Goal: Information Seeking & Learning: Learn about a topic

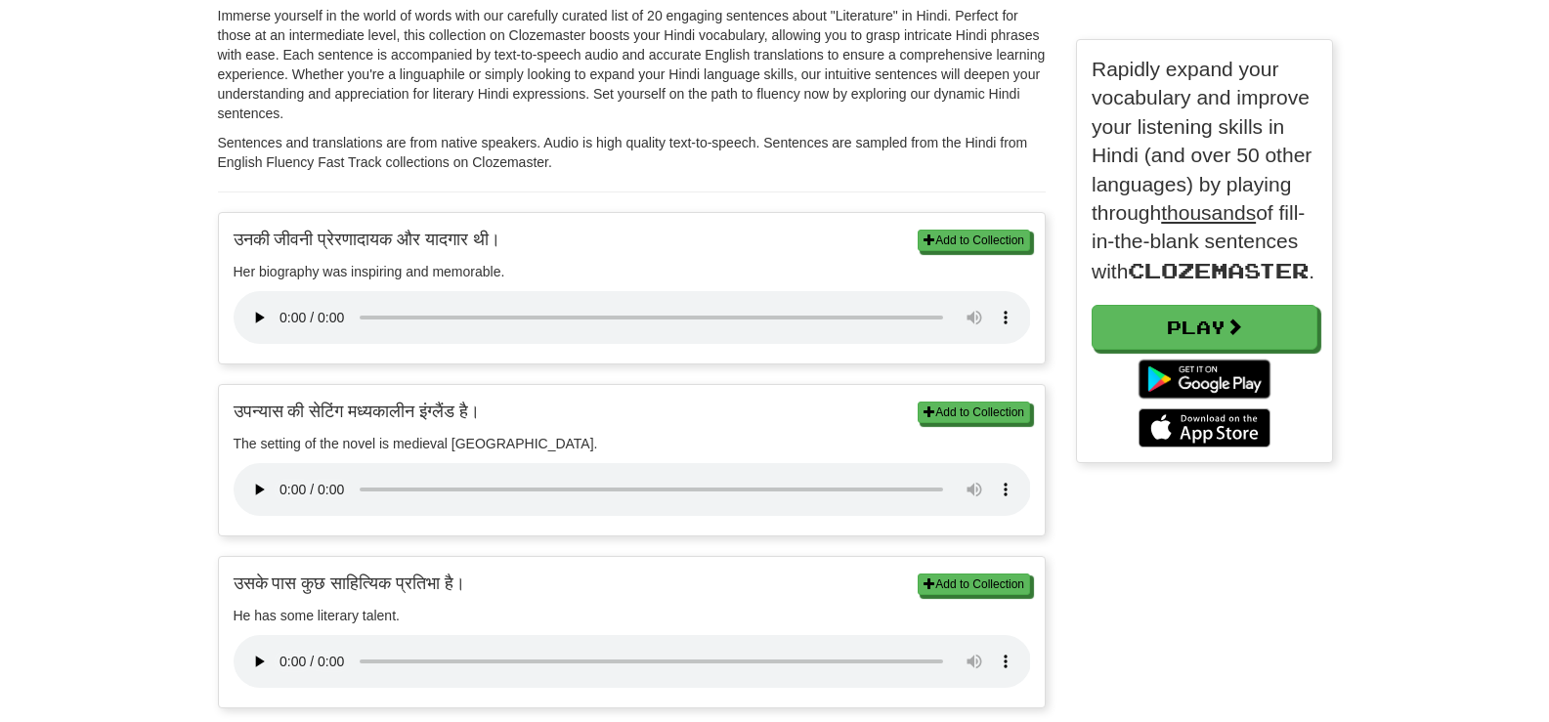
scroll to position [391, 0]
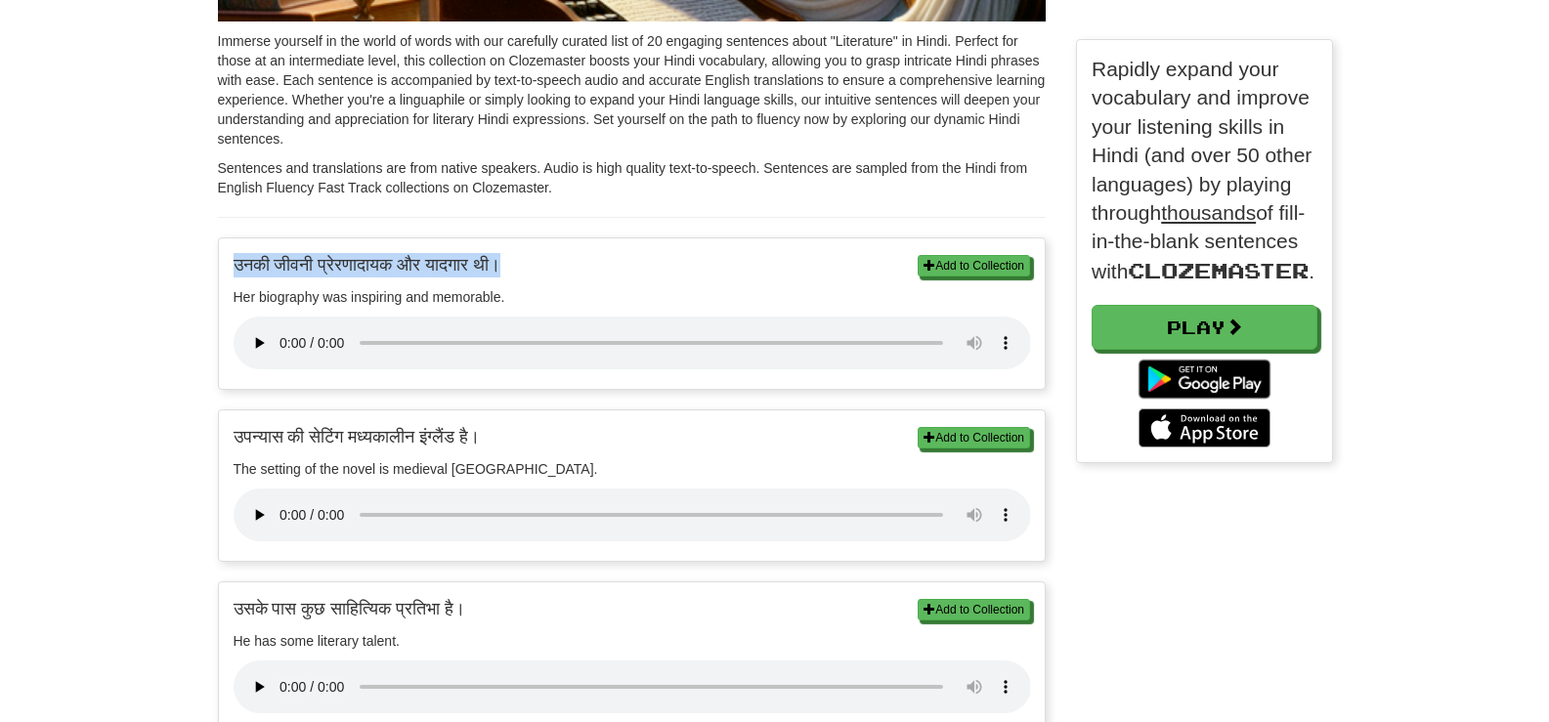
drag, startPoint x: 235, startPoint y: 259, endPoint x: 558, endPoint y: 257, distance: 323.4
click at [558, 257] on p "उनकी जीवनी प्रेरणादायक और यादगार थी।" at bounding box center [632, 265] width 797 height 24
copy p "उनकी जीवनी प्रेरणादायक और यादगार थी।"
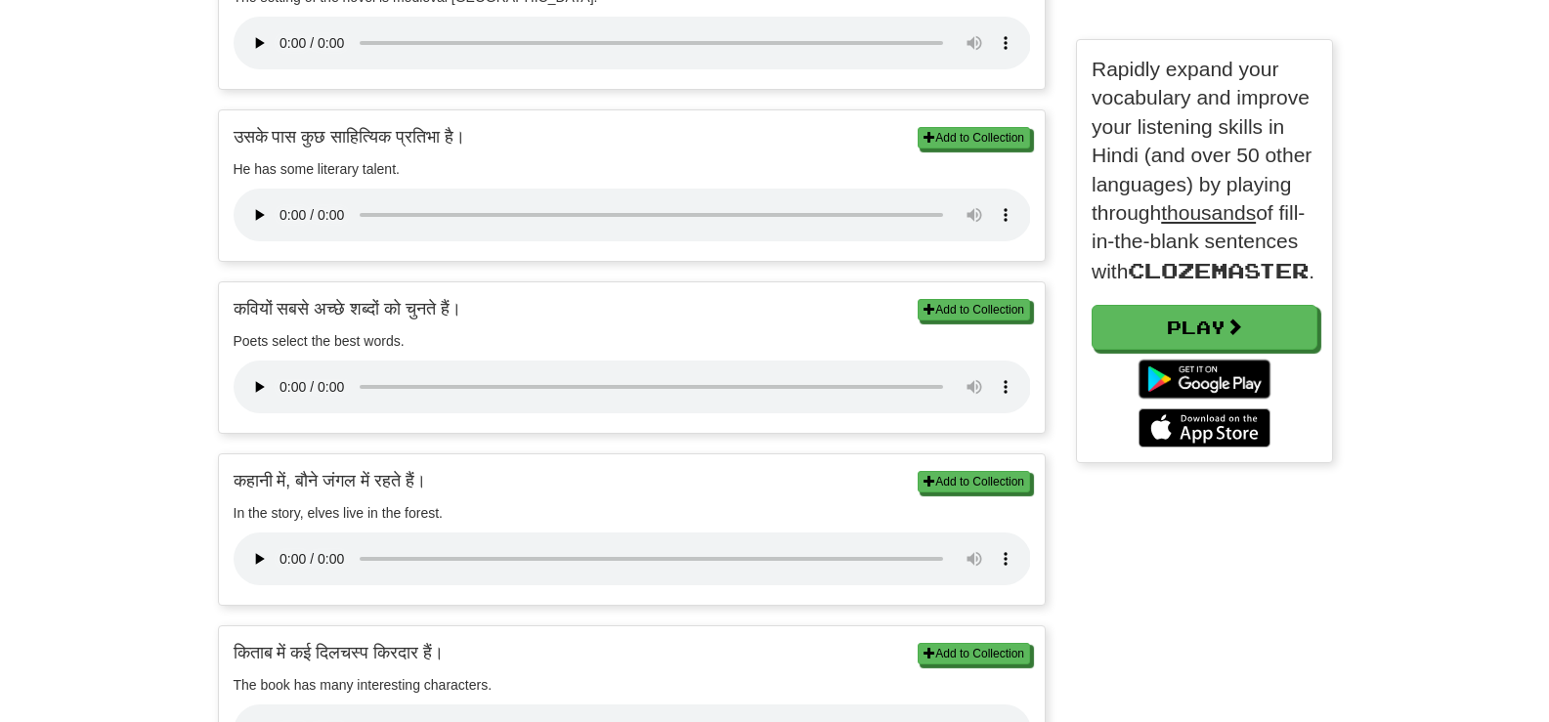
scroll to position [879, 0]
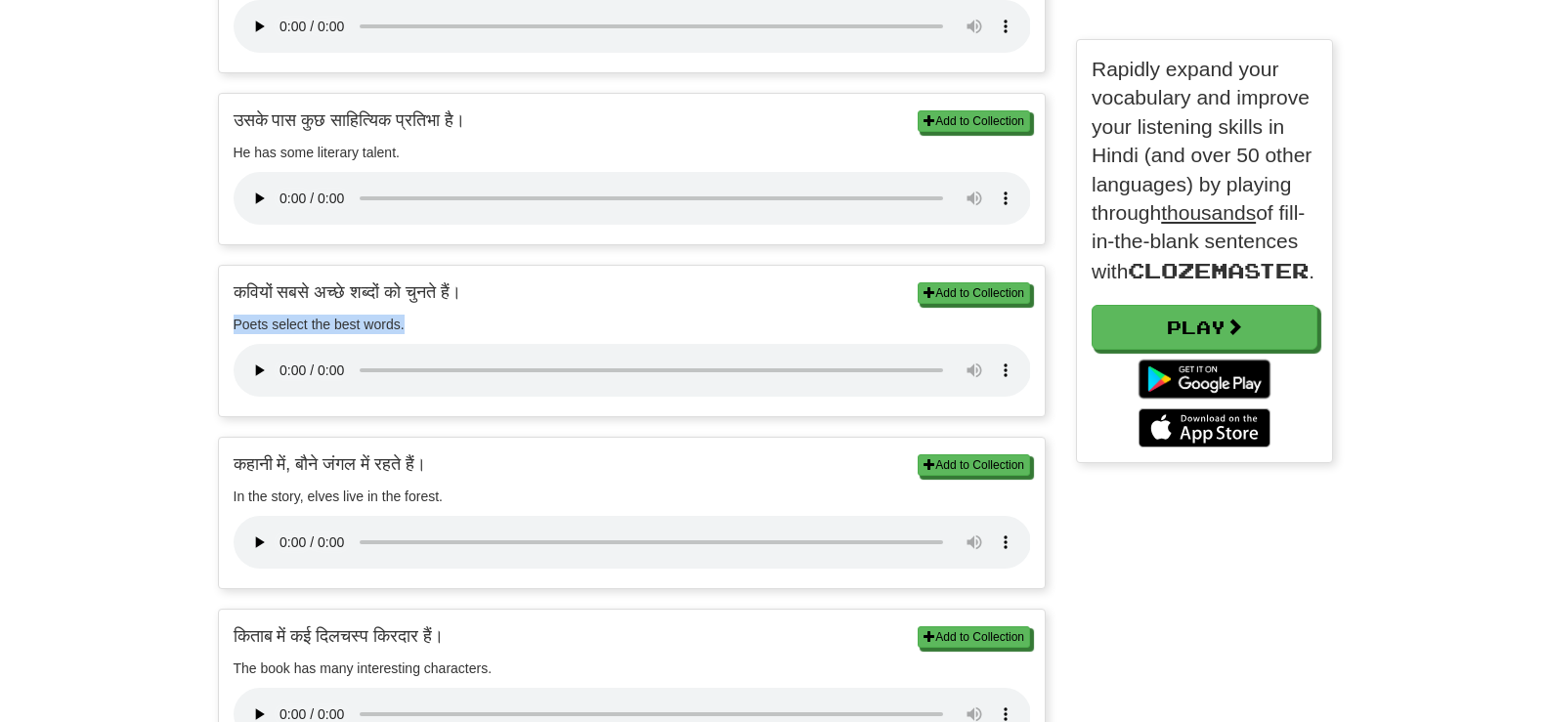
drag, startPoint x: 235, startPoint y: 325, endPoint x: 418, endPoint y: 320, distance: 183.8
click at [418, 320] on p "Poets select the best words." at bounding box center [632, 325] width 797 height 20
click at [243, 289] on p "कवियों सबसे अच्छे शब्दों को चुनते हैं।" at bounding box center [632, 292] width 797 height 24
drag, startPoint x: 234, startPoint y: 289, endPoint x: 515, endPoint y: 289, distance: 281.4
click at [515, 289] on p "कवियों सबसे अच्छे शब्दों को चुनते हैं।" at bounding box center [632, 292] width 797 height 24
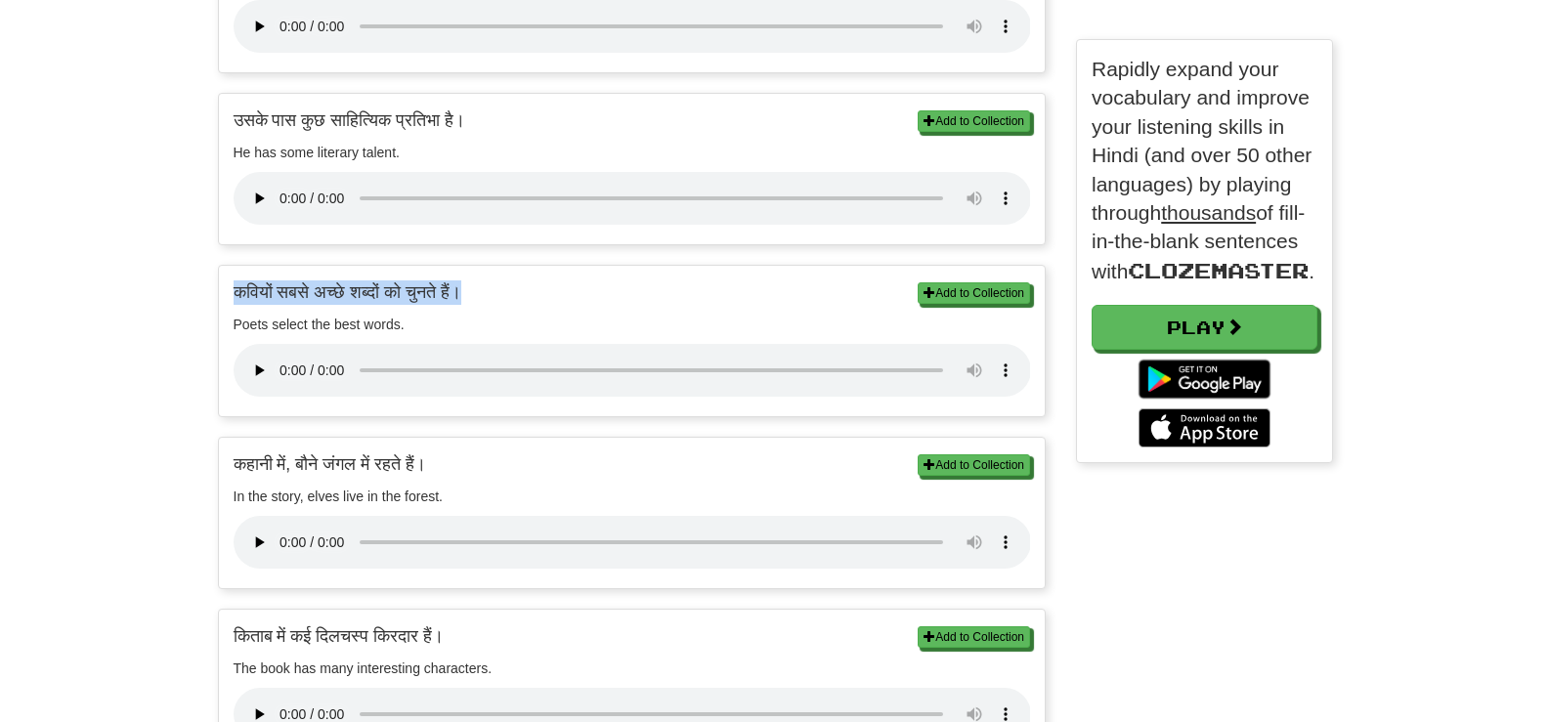
copy p "कवियों सबसे अच्छे शब्दों को चुनते हैं।"
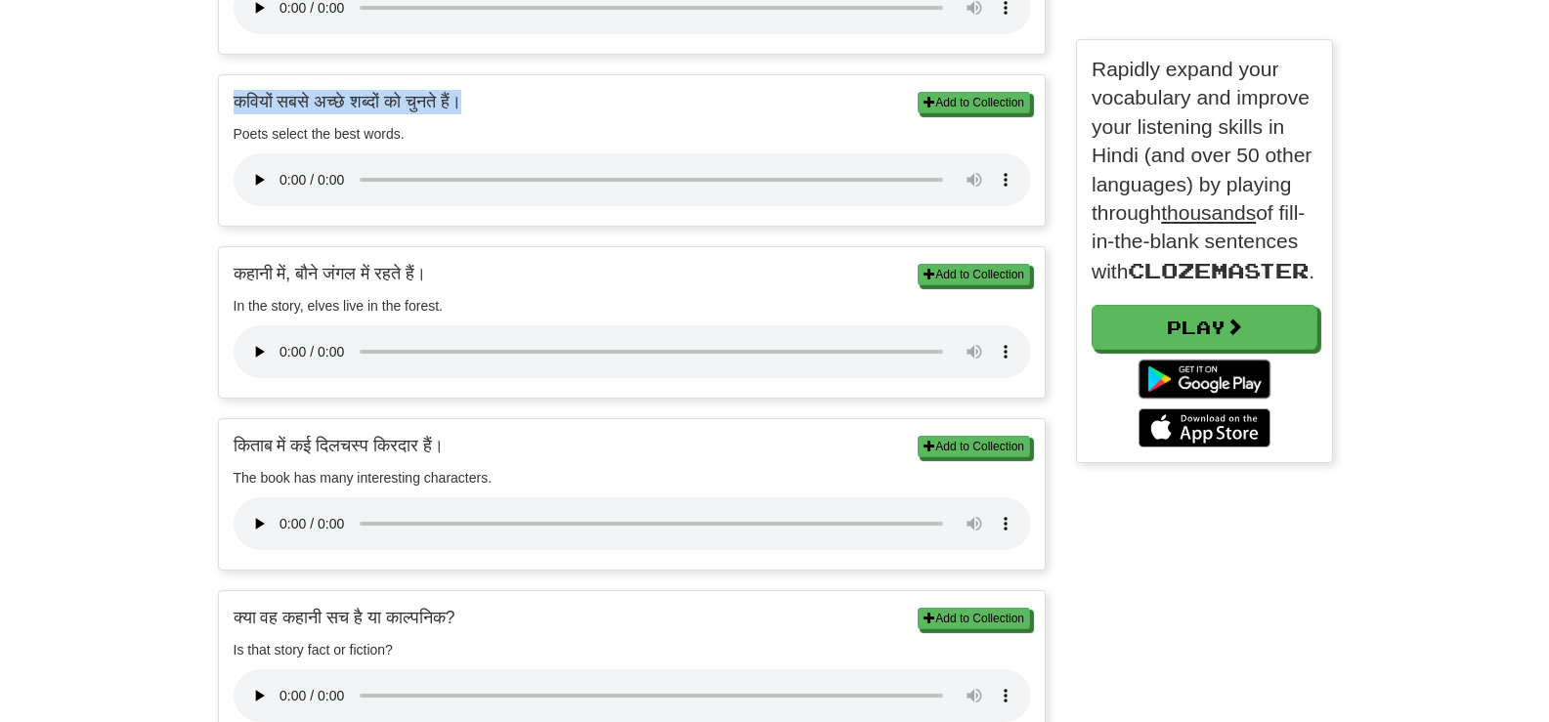
scroll to position [1270, 0]
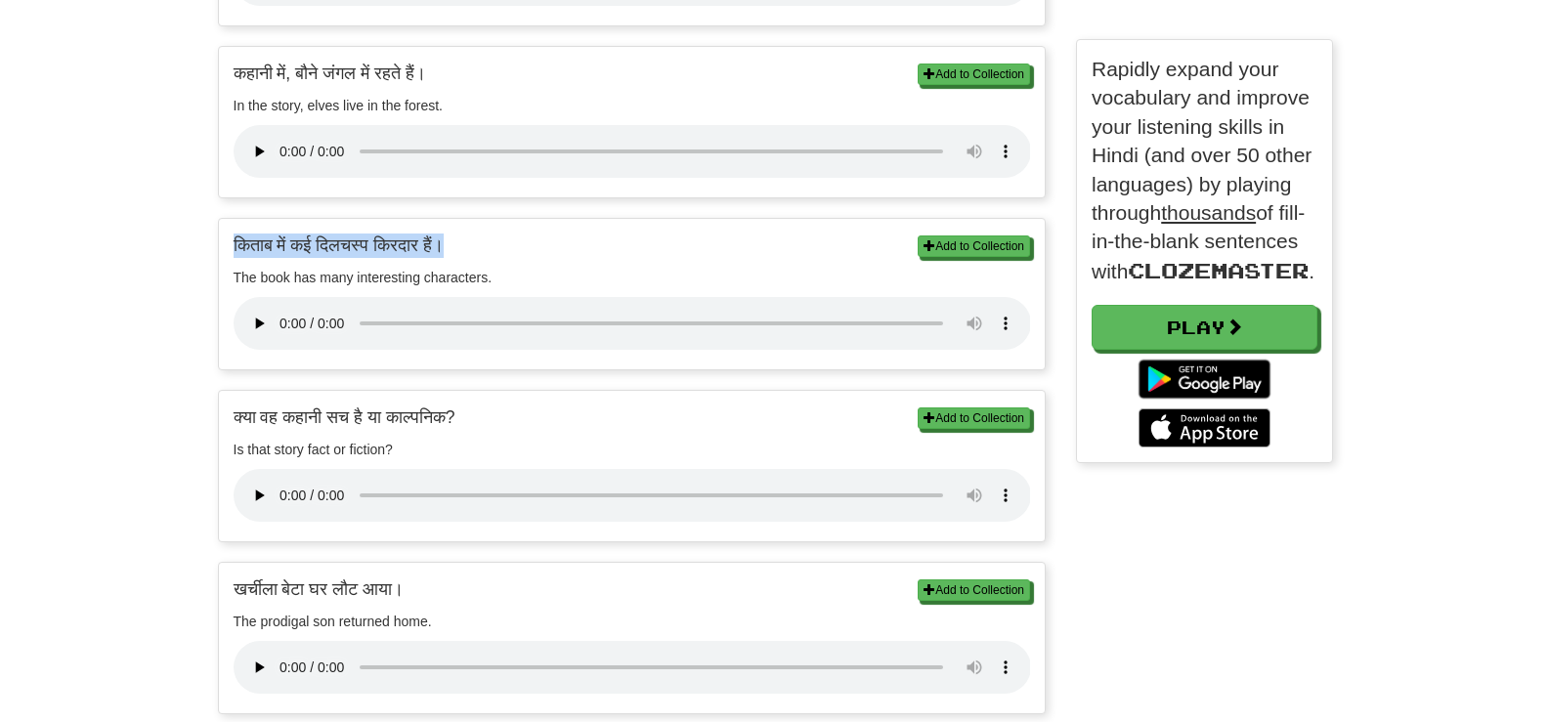
drag, startPoint x: 235, startPoint y: 239, endPoint x: 495, endPoint y: 251, distance: 261.2
click at [495, 251] on p "किताब में कई दिलचस्प किरदार हैं।" at bounding box center [632, 246] width 797 height 24
copy p "किताब में कई दिलचस्प किरदार हैं।"
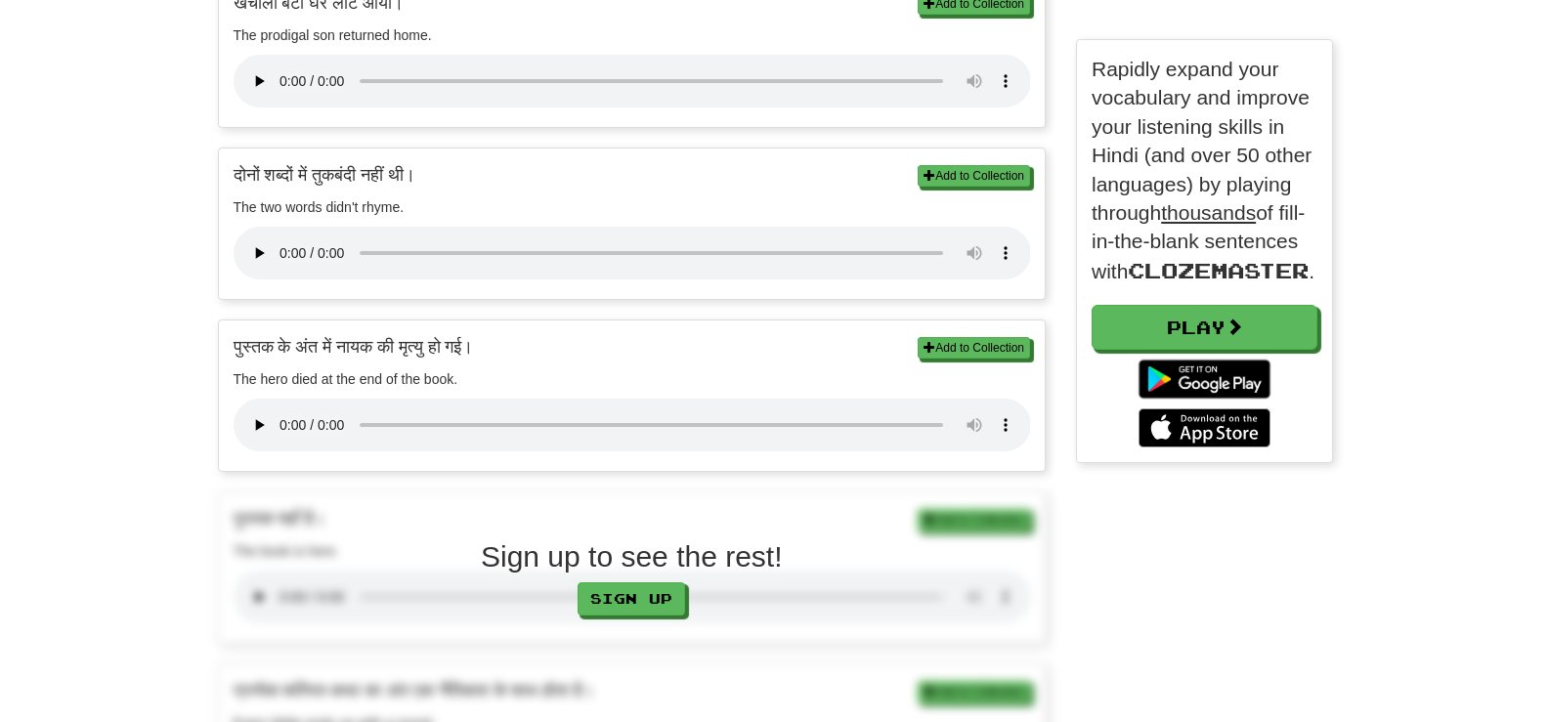
scroll to position [1661, 0]
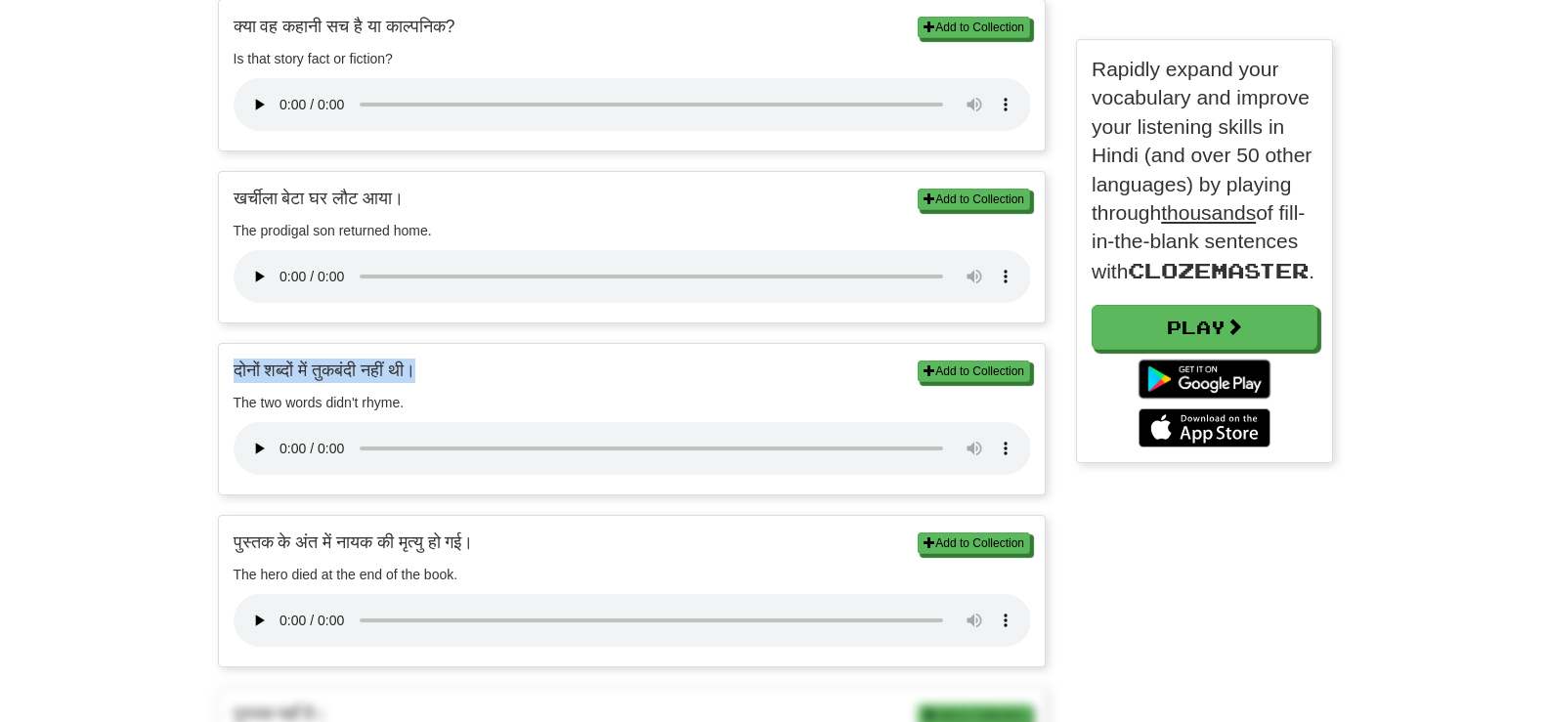
drag, startPoint x: 235, startPoint y: 363, endPoint x: 496, endPoint y: 373, distance: 262.0
click at [496, 373] on p "दोनों शब्दों में तुकबंदी नहीं थी।" at bounding box center [632, 371] width 797 height 24
copy p "दोनों शब्दों में तुकबंदी नहीं थी।"
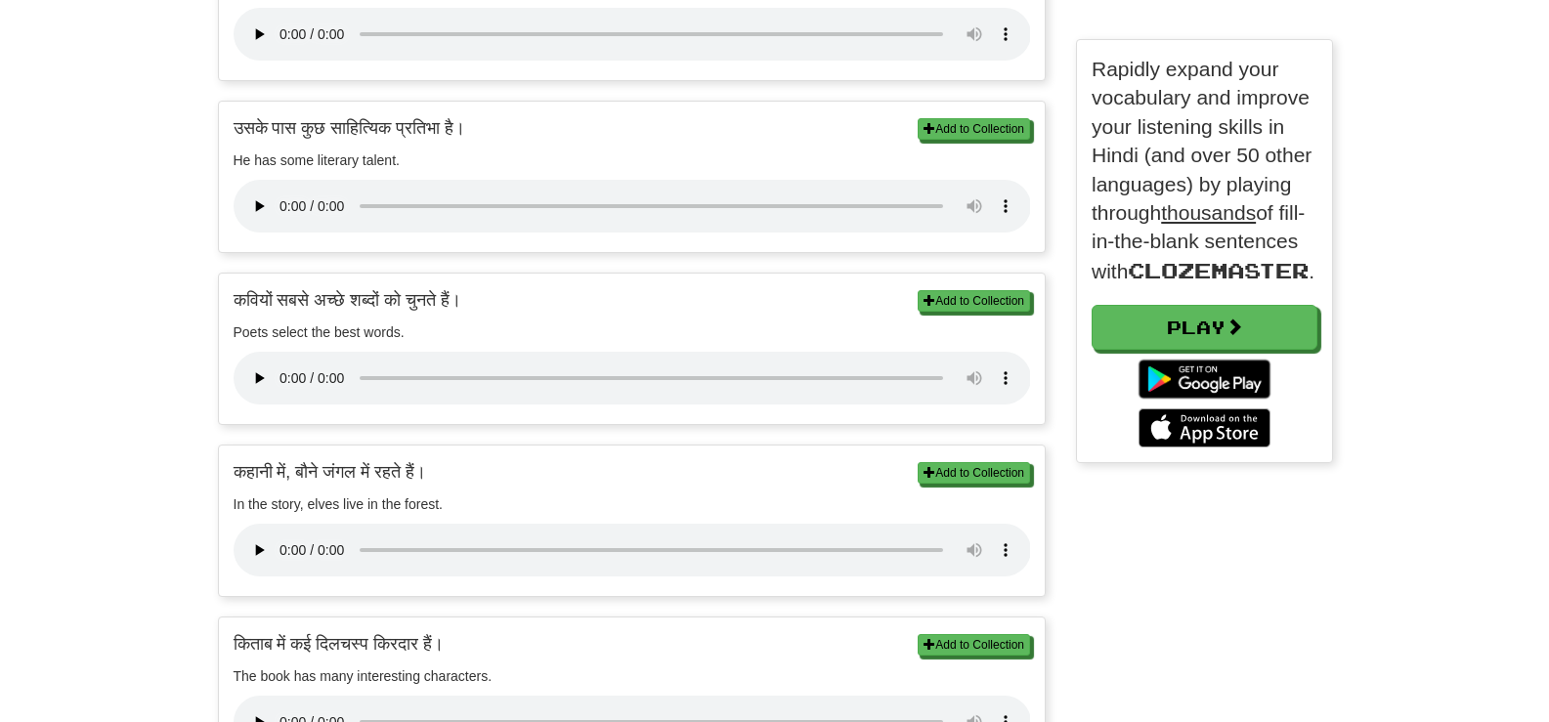
scroll to position [586, 0]
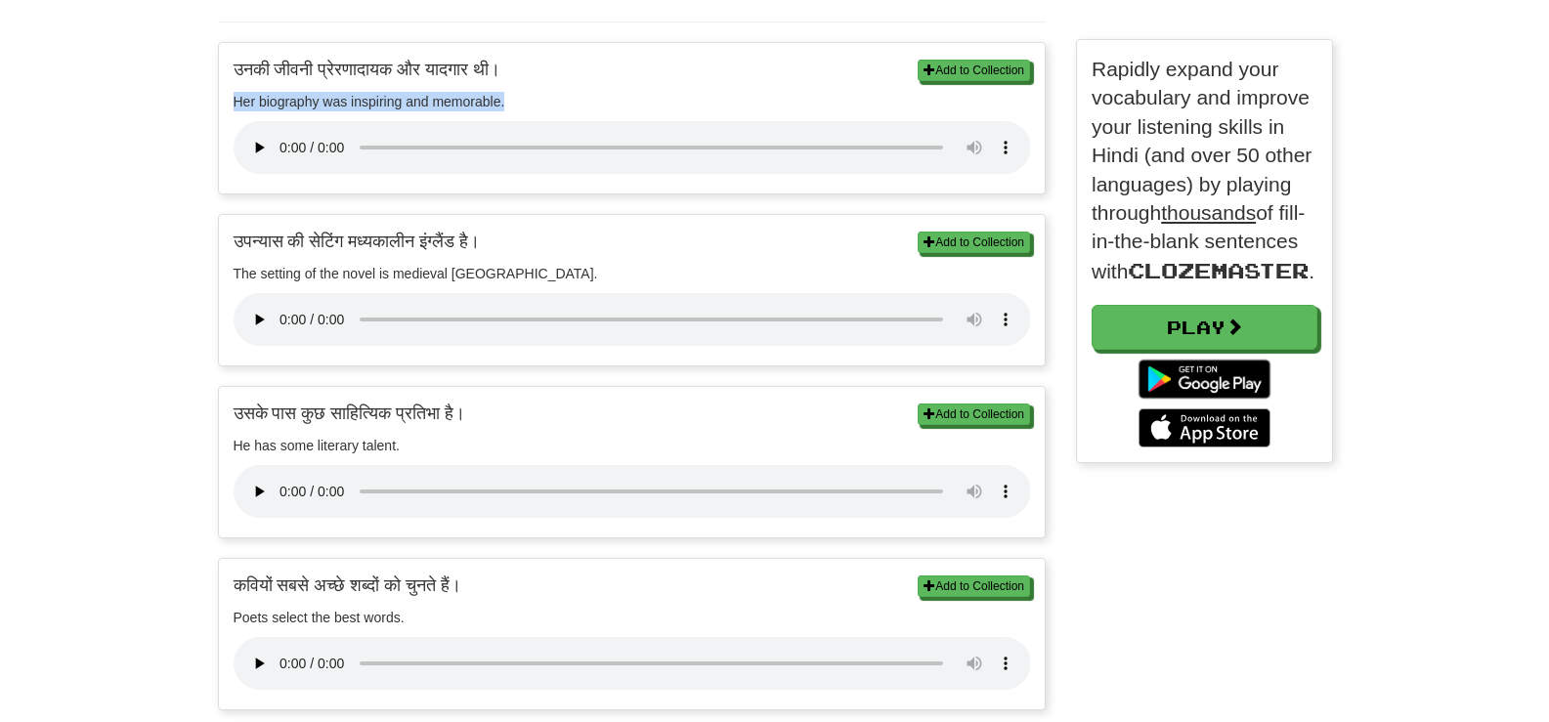
drag, startPoint x: 235, startPoint y: 103, endPoint x: 569, endPoint y: 103, distance: 334.2
click at [569, 103] on p "Her biography was inspiring and memorable." at bounding box center [632, 102] width 797 height 20
copy p "Her biography was inspiring and memorable."
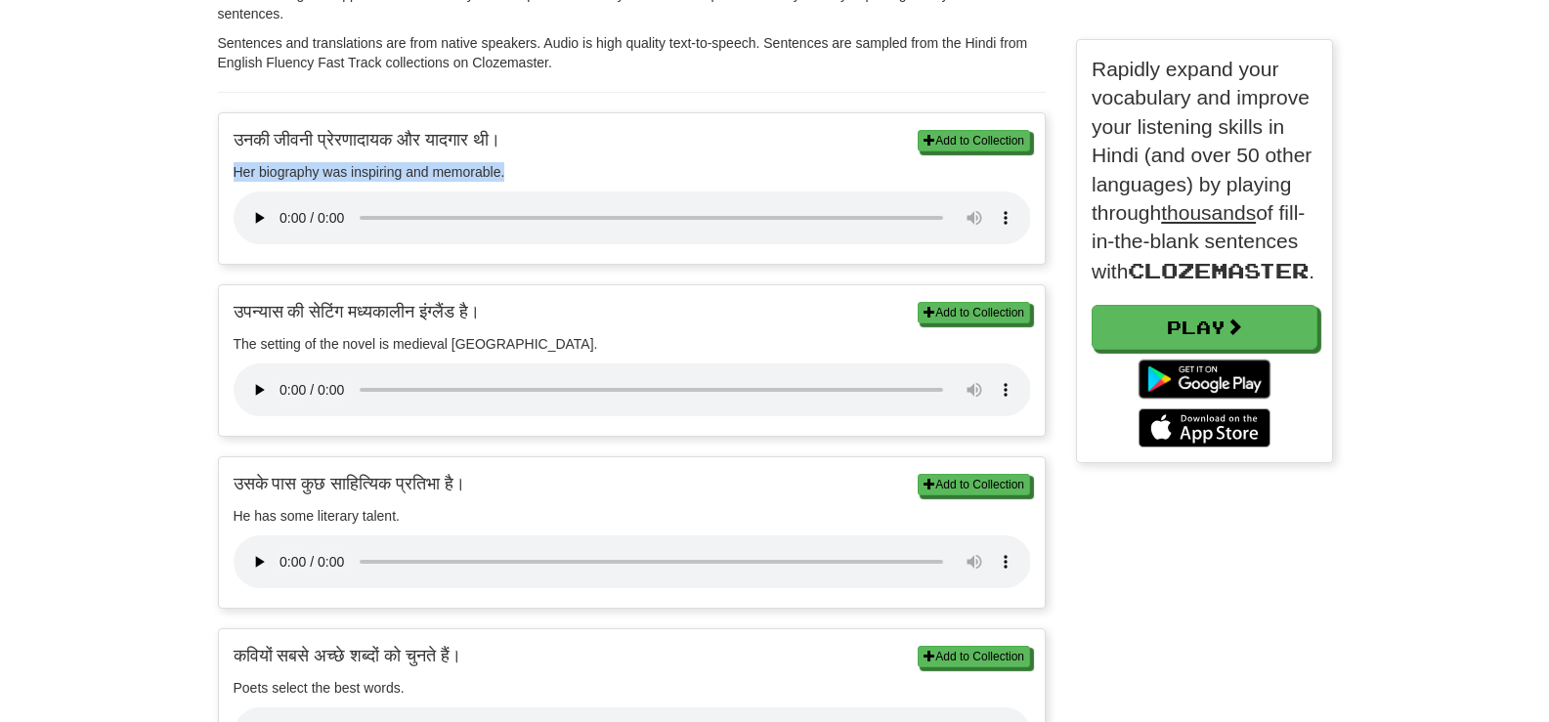
scroll to position [782, 0]
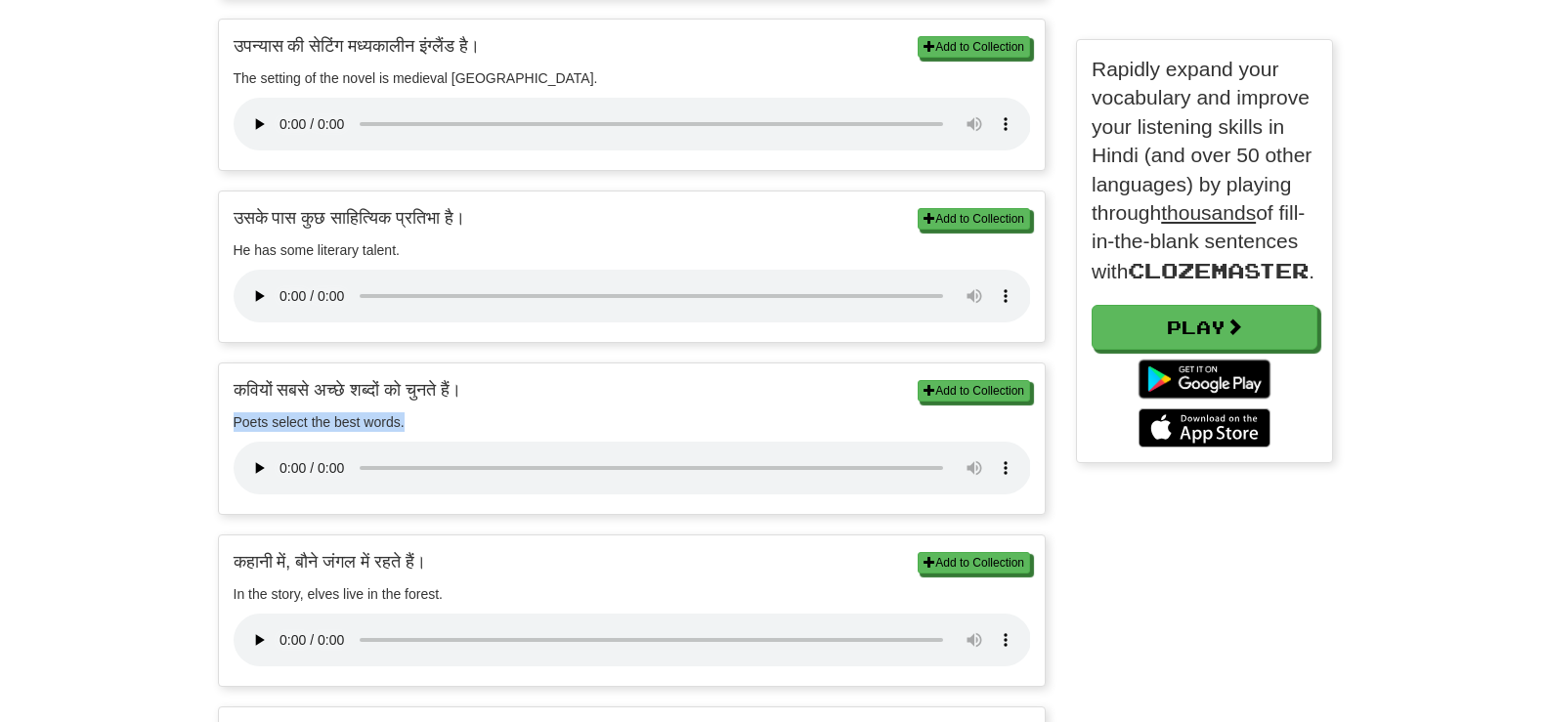
drag, startPoint x: 235, startPoint y: 419, endPoint x: 451, endPoint y: 423, distance: 217.0
click at [451, 423] on p "Poets select the best words." at bounding box center [632, 422] width 797 height 20
copy p "Poets select the best words."
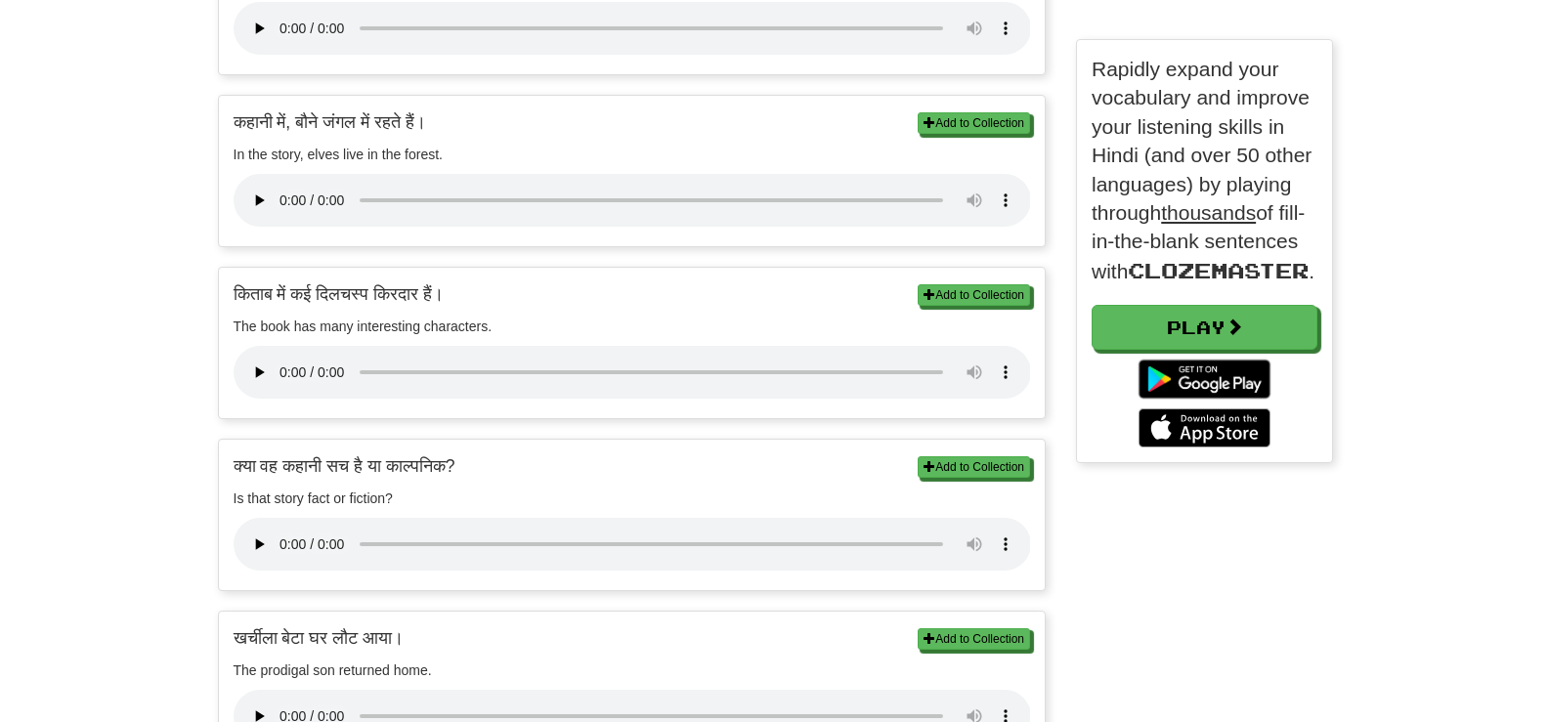
scroll to position [1270, 0]
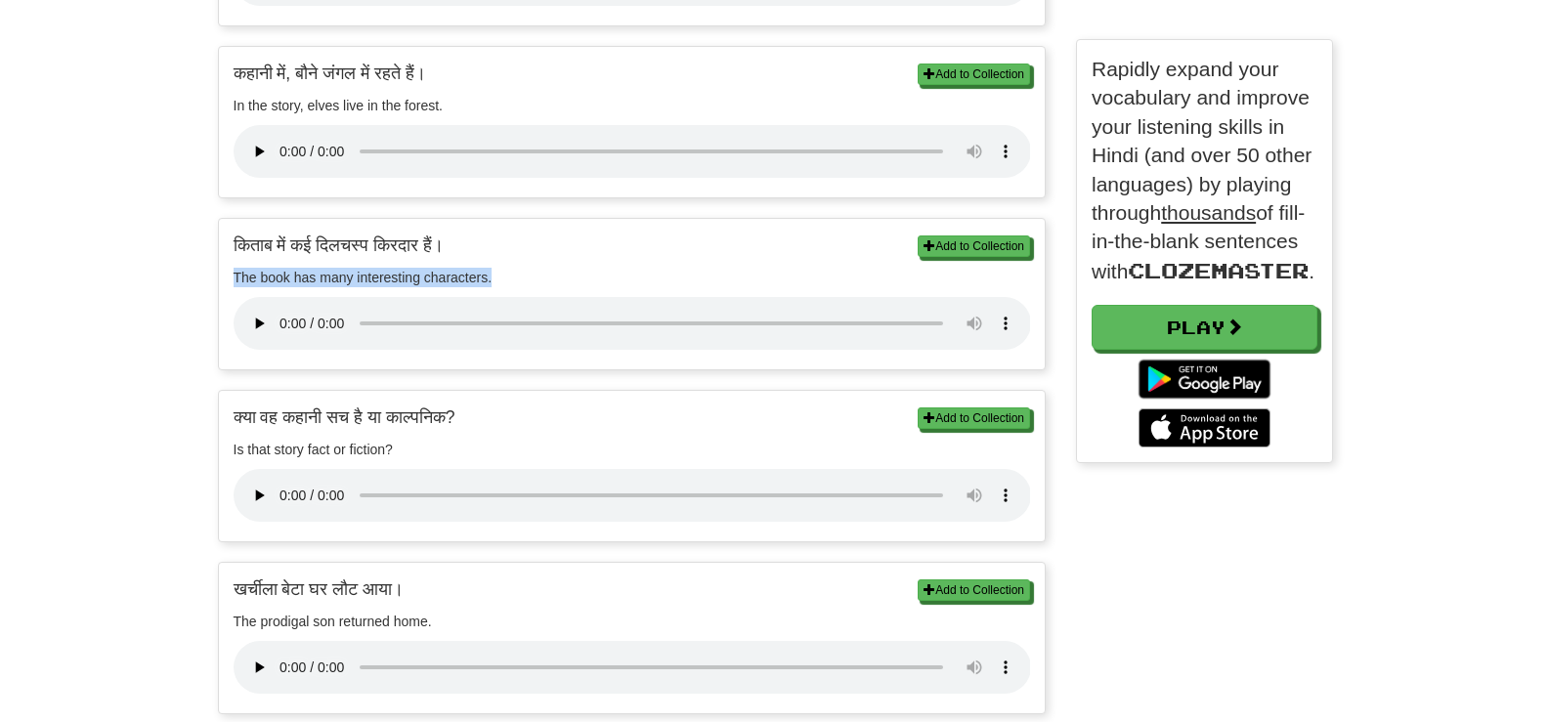
drag, startPoint x: 234, startPoint y: 275, endPoint x: 527, endPoint y: 279, distance: 293.2
click at [527, 279] on p "The book has many interesting characters." at bounding box center [632, 278] width 797 height 20
copy p "The book has many interesting characters."
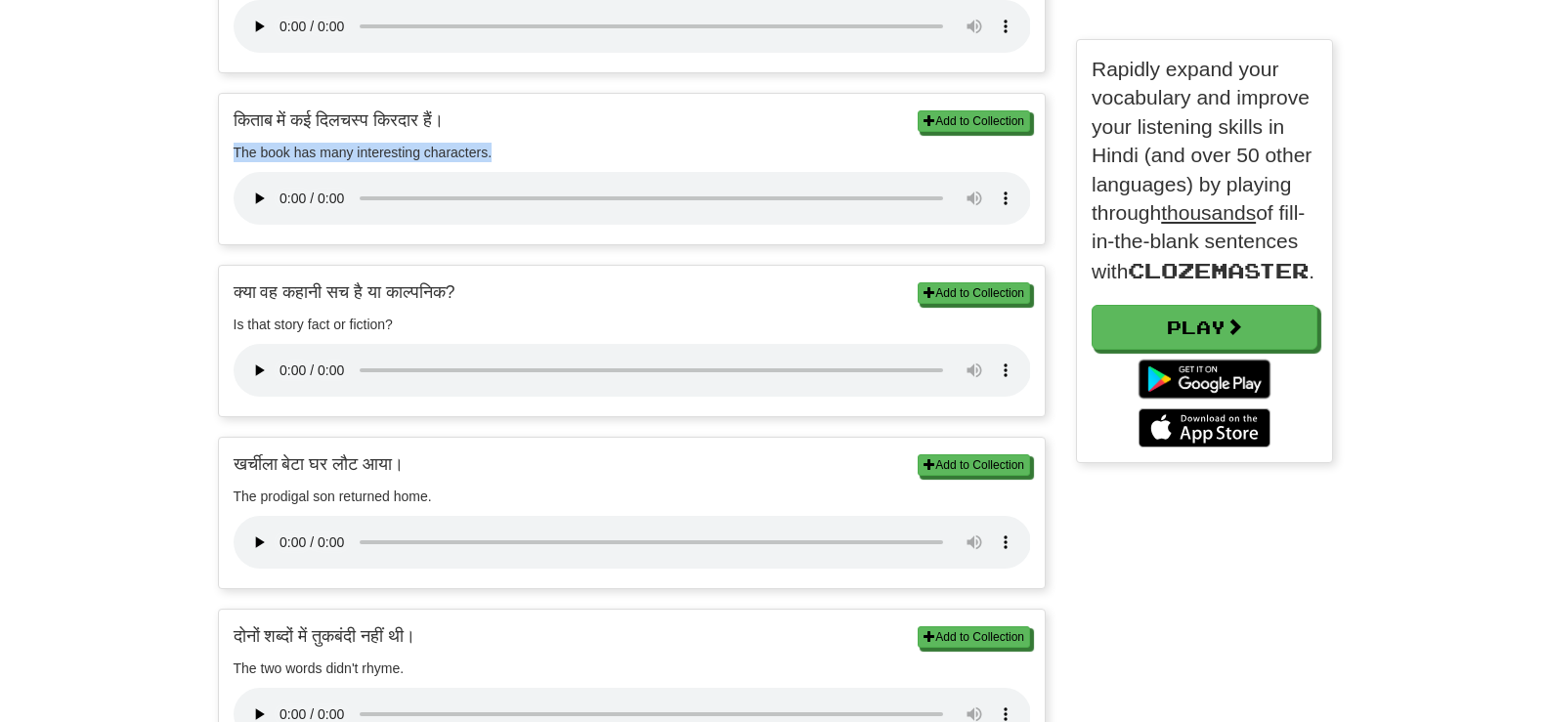
scroll to position [1563, 0]
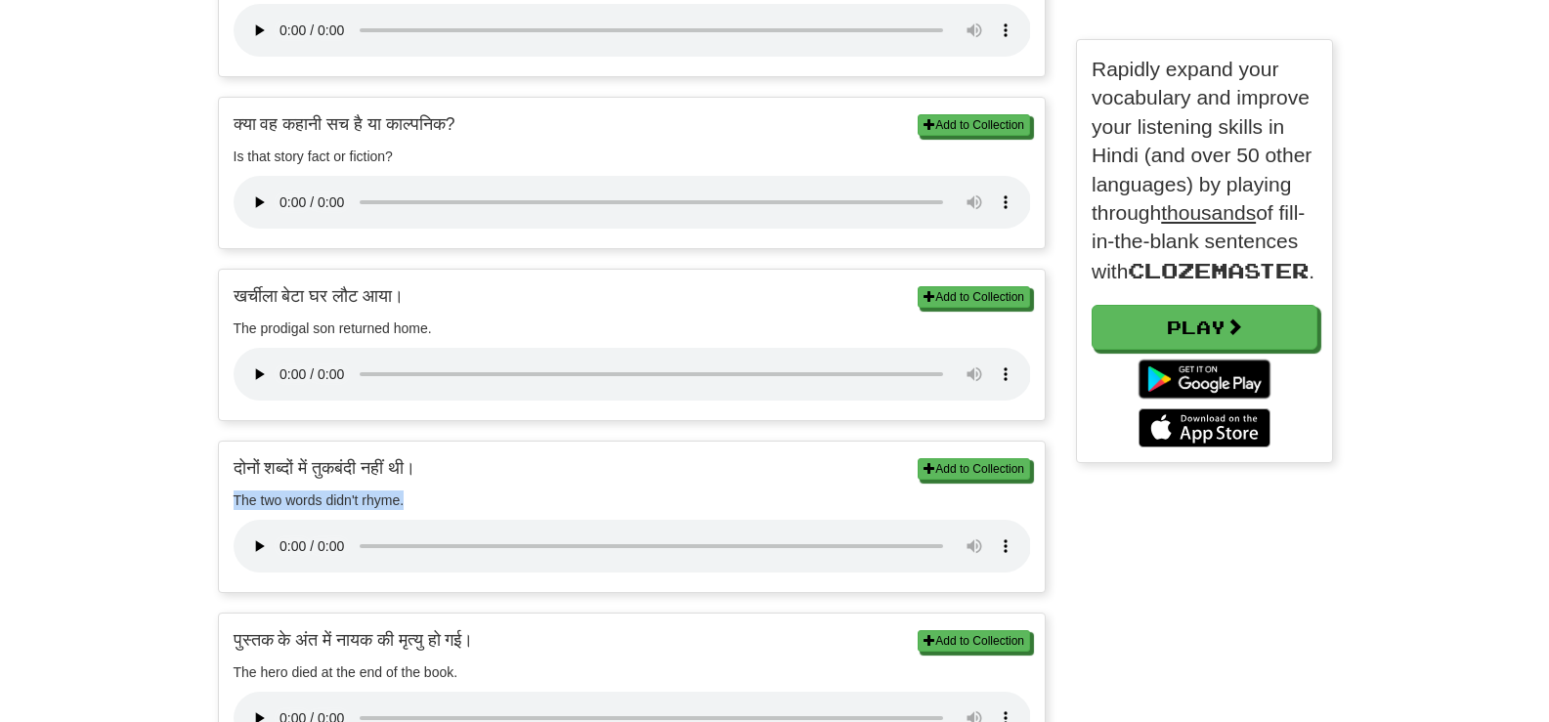
drag, startPoint x: 235, startPoint y: 498, endPoint x: 447, endPoint y: 498, distance: 212.0
click at [447, 498] on p "The two words didn't rhyme." at bounding box center [632, 501] width 797 height 20
copy p "The two words didn't rhyme."
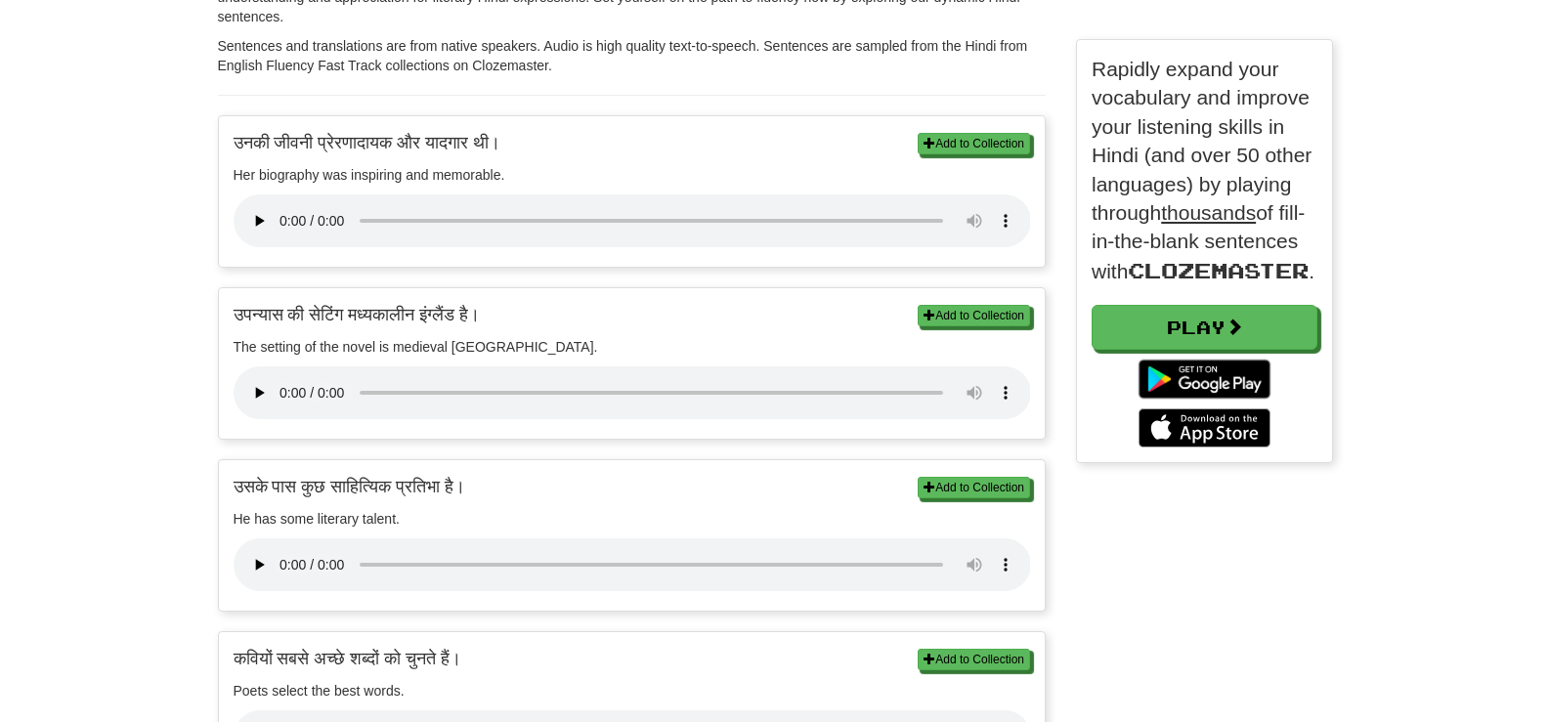
scroll to position [293, 0]
